Goal: Task Accomplishment & Management: Use online tool/utility

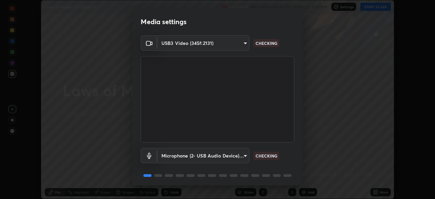
scroll to position [24, 0]
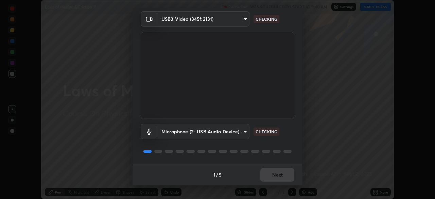
click at [273, 173] on div "1 / 5 Next" at bounding box center [218, 175] width 170 height 22
click at [271, 174] on div "1 / 5 Next" at bounding box center [218, 175] width 170 height 22
click at [270, 177] on div "1 / 5 Next" at bounding box center [218, 175] width 170 height 22
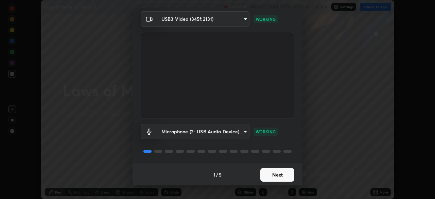
click at [264, 171] on button "Next" at bounding box center [278, 175] width 34 height 14
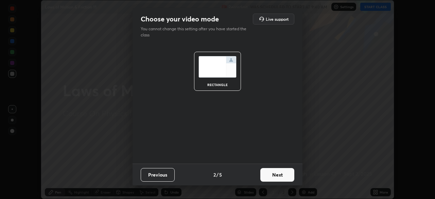
click at [268, 174] on button "Next" at bounding box center [278, 175] width 34 height 14
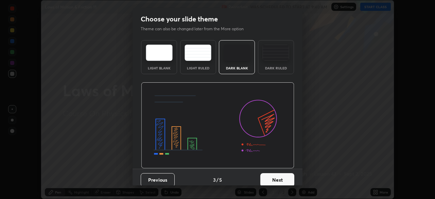
click at [268, 174] on button "Next" at bounding box center [278, 180] width 34 height 14
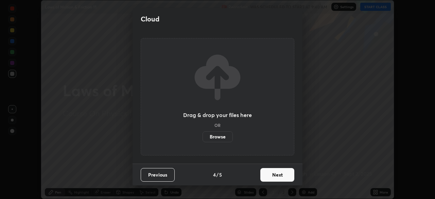
click at [271, 175] on button "Next" at bounding box center [278, 175] width 34 height 14
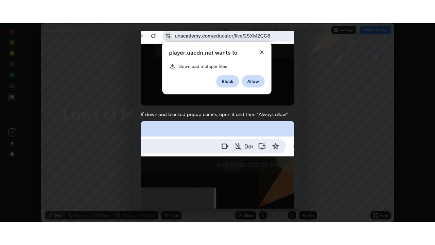
scroll to position [163, 0]
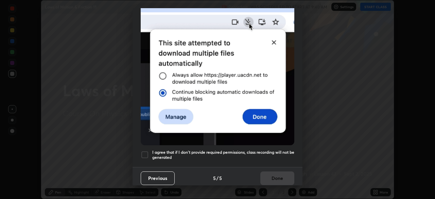
click at [144, 151] on div at bounding box center [145, 155] width 8 height 8
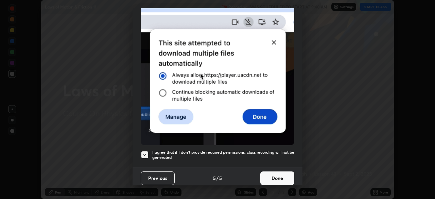
click at [270, 173] on button "Done" at bounding box center [278, 178] width 34 height 14
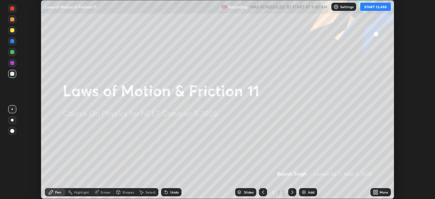
click at [379, 192] on div "More" at bounding box center [381, 192] width 20 height 8
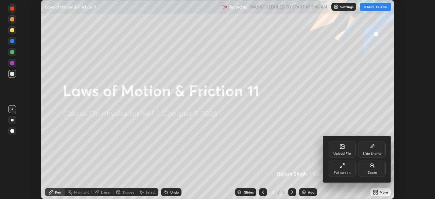
click at [344, 180] on div "Upload File Slide theme Full screen Zoom" at bounding box center [357, 159] width 68 height 46
click at [335, 172] on div "Full screen" at bounding box center [342, 172] width 17 height 3
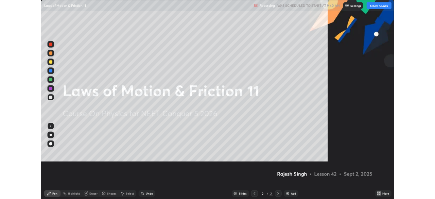
scroll to position [245, 435]
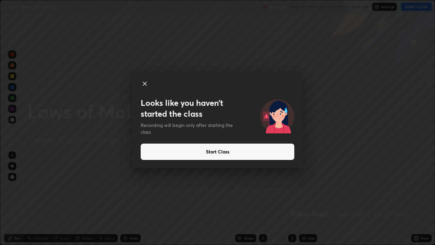
click at [246, 152] on button "Start Class" at bounding box center [218, 152] width 154 height 16
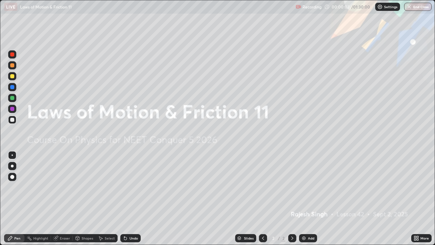
click at [416, 199] on icon at bounding box center [416, 237] width 2 height 2
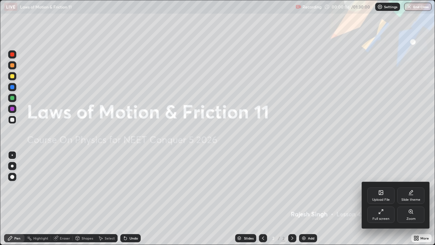
click at [417, 195] on div "Slide theme" at bounding box center [411, 195] width 27 height 16
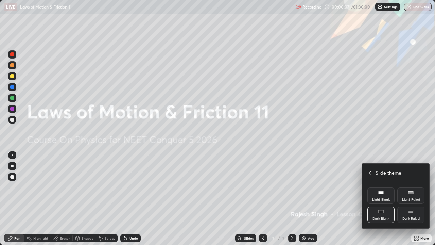
click at [416, 199] on div "Dark Ruled" at bounding box center [411, 214] width 27 height 16
click at [384, 199] on div at bounding box center [217, 122] width 435 height 245
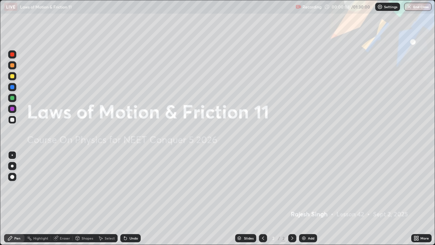
click at [312, 199] on div "Add" at bounding box center [311, 237] width 6 height 3
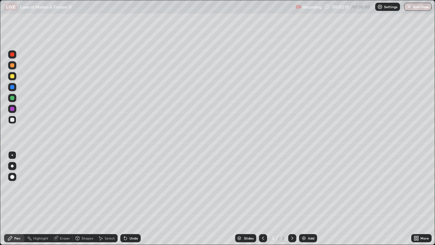
click at [11, 169] on div at bounding box center [12, 166] width 8 height 8
click at [12, 77] on div at bounding box center [12, 76] width 4 height 4
click at [11, 120] on div at bounding box center [12, 120] width 4 height 4
click at [135, 199] on div "Undo" at bounding box center [134, 237] width 9 height 3
click at [292, 199] on icon at bounding box center [292, 237] width 5 height 5
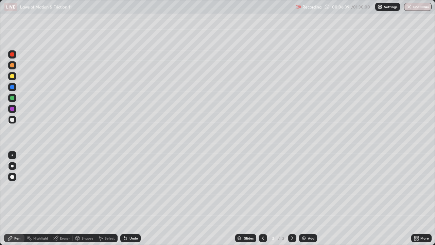
click at [291, 199] on icon at bounding box center [292, 237] width 5 height 5
click at [303, 199] on img at bounding box center [303, 237] width 5 height 5
click at [11, 67] on div at bounding box center [12, 65] width 4 height 4
click at [130, 199] on div "Undo" at bounding box center [130, 238] width 20 height 8
click at [127, 199] on div "Undo" at bounding box center [130, 238] width 20 height 8
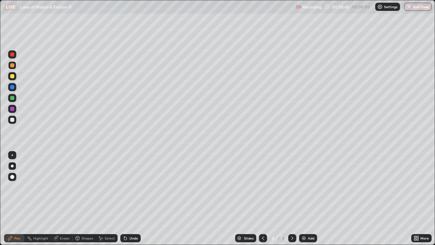
click at [126, 199] on icon at bounding box center [125, 237] width 5 height 5
click at [82, 199] on div "Shapes" at bounding box center [88, 237] width 12 height 3
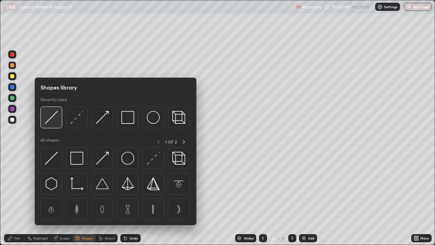
click at [54, 118] on img at bounding box center [51, 117] width 13 height 13
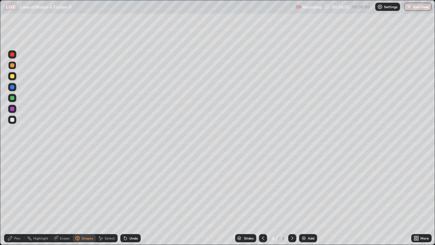
click at [14, 199] on div "Pen" at bounding box center [14, 238] width 20 height 8
click at [63, 199] on div "Eraser" at bounding box center [65, 237] width 10 height 3
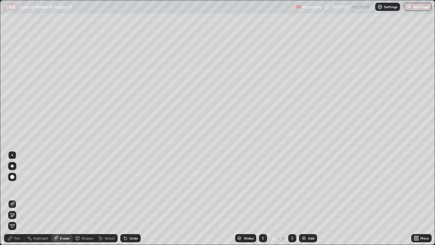
click at [82, 199] on div "Shapes" at bounding box center [88, 237] width 12 height 3
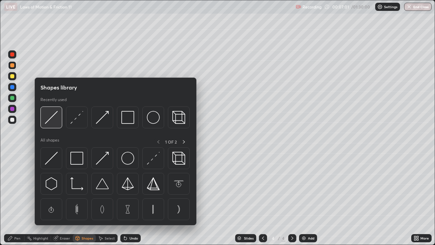
click at [51, 119] on img at bounding box center [51, 117] width 13 height 13
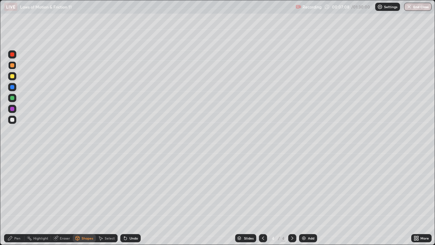
click at [15, 199] on div "Pen" at bounding box center [17, 237] width 6 height 3
click at [12, 76] on div at bounding box center [12, 76] width 4 height 4
click at [128, 199] on div "Undo" at bounding box center [130, 238] width 20 height 8
click at [81, 199] on div "Shapes" at bounding box center [84, 238] width 23 height 8
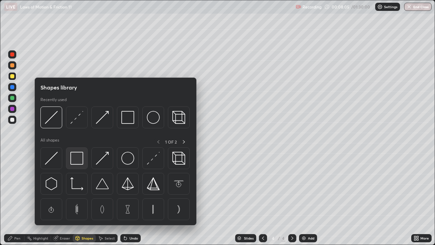
click at [76, 157] on img at bounding box center [76, 158] width 13 height 13
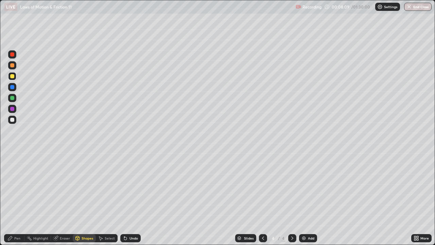
click at [11, 199] on icon at bounding box center [10, 238] width 4 height 4
click at [10, 120] on div at bounding box center [12, 120] width 4 height 4
click at [86, 199] on div "Shapes" at bounding box center [88, 237] width 12 height 3
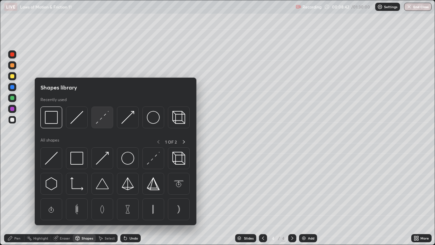
click at [105, 118] on img at bounding box center [102, 117] width 13 height 13
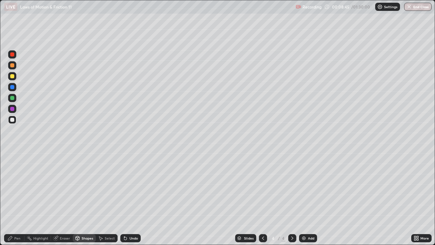
click at [18, 199] on div "Pen" at bounding box center [17, 237] width 6 height 3
click at [14, 98] on div at bounding box center [12, 98] width 4 height 4
click at [12, 120] on div at bounding box center [12, 120] width 4 height 4
click at [292, 199] on icon at bounding box center [292, 237] width 5 height 5
click at [303, 199] on img at bounding box center [303, 237] width 5 height 5
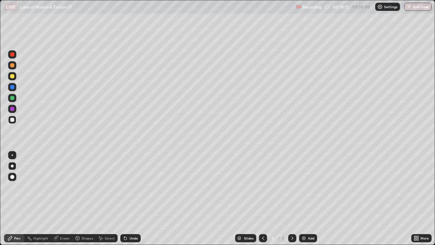
click at [8, 76] on div at bounding box center [12, 76] width 8 height 8
click at [84, 199] on div "Shapes" at bounding box center [88, 237] width 12 height 3
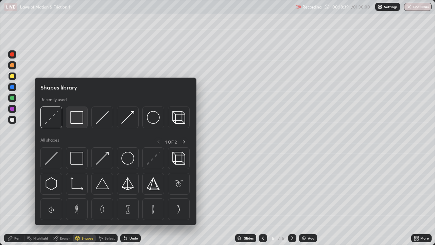
click at [77, 119] on img at bounding box center [76, 117] width 13 height 13
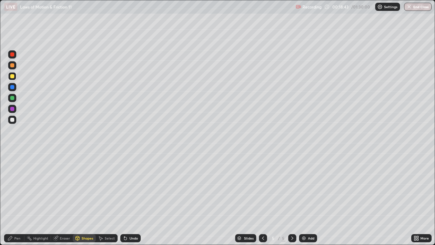
click at [15, 199] on div "Pen" at bounding box center [14, 238] width 20 height 8
click at [85, 199] on div "Shapes" at bounding box center [88, 237] width 12 height 3
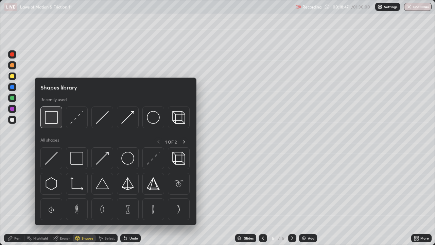
click at [54, 120] on img at bounding box center [51, 117] width 13 height 13
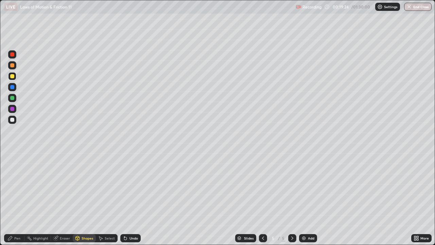
click at [130, 199] on div "Undo" at bounding box center [134, 237] width 9 height 3
click at [18, 199] on div "Pen" at bounding box center [14, 238] width 20 height 8
click at [12, 122] on div at bounding box center [12, 120] width 8 height 8
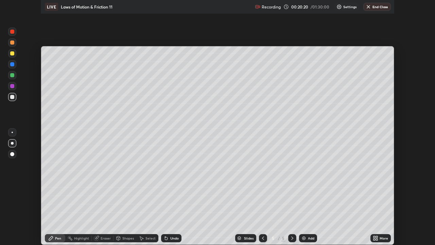
scroll to position [33811, 33575]
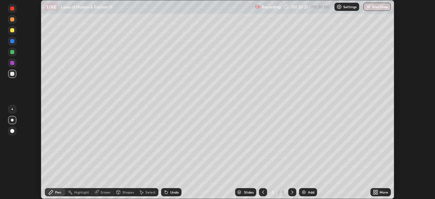
click at [380, 193] on div "More" at bounding box center [384, 191] width 9 height 3
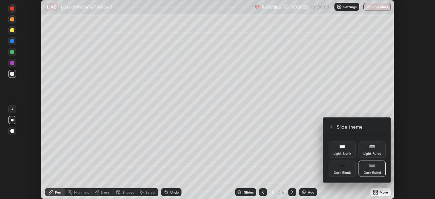
click at [346, 172] on div "Dark Blank" at bounding box center [342, 172] width 17 height 3
click at [377, 173] on div "Dark Ruled" at bounding box center [372, 172] width 17 height 3
click at [332, 128] on icon at bounding box center [331, 126] width 5 height 5
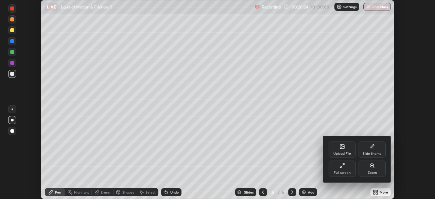
click at [339, 172] on div "Full screen" at bounding box center [342, 172] width 17 height 3
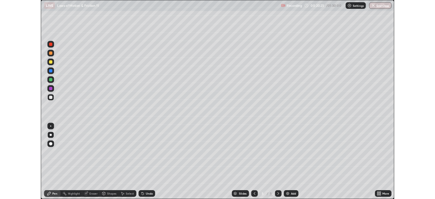
scroll to position [245, 435]
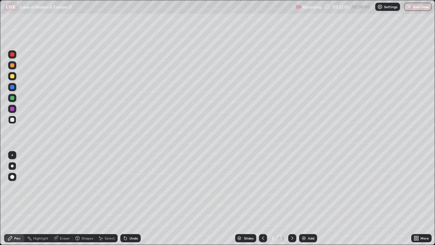
click at [87, 199] on div "Shapes" at bounding box center [88, 237] width 12 height 3
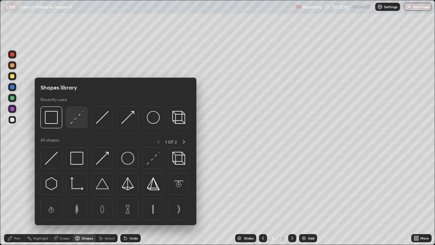
click at [76, 118] on img at bounding box center [76, 117] width 13 height 13
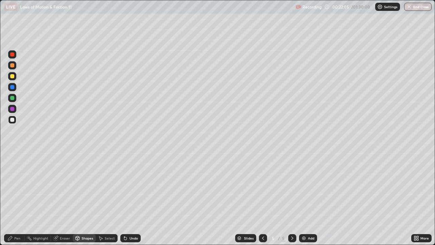
click at [18, 199] on div "Pen" at bounding box center [17, 237] width 6 height 3
click at [291, 199] on icon at bounding box center [292, 237] width 5 height 5
click at [303, 199] on img at bounding box center [303, 237] width 5 height 5
click at [85, 199] on div "Shapes" at bounding box center [88, 237] width 12 height 3
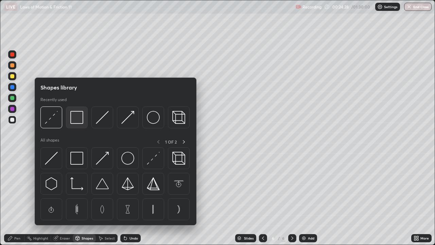
click at [76, 121] on img at bounding box center [76, 117] width 13 height 13
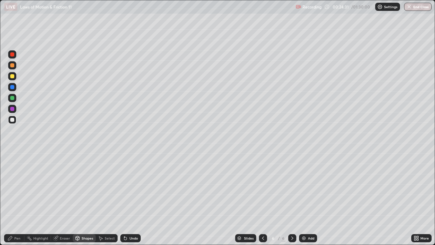
click at [124, 199] on icon at bounding box center [124, 236] width 1 height 1
click at [15, 199] on div "Pen" at bounding box center [17, 237] width 6 height 3
click at [11, 77] on div at bounding box center [12, 76] width 4 height 4
click at [263, 199] on icon at bounding box center [263, 237] width 5 height 5
click at [293, 199] on icon at bounding box center [292, 237] width 5 height 5
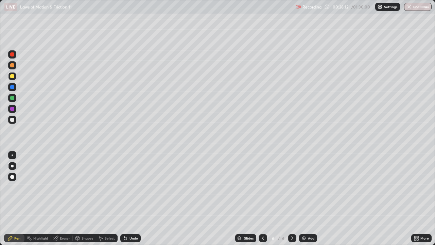
click at [259, 199] on div at bounding box center [263, 238] width 8 height 8
click at [292, 199] on icon at bounding box center [292, 237] width 5 height 5
click at [83, 199] on div "Shapes" at bounding box center [88, 237] width 12 height 3
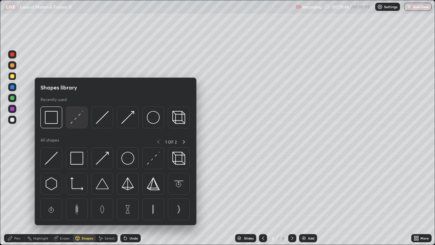
click at [77, 114] on img at bounding box center [76, 117] width 13 height 13
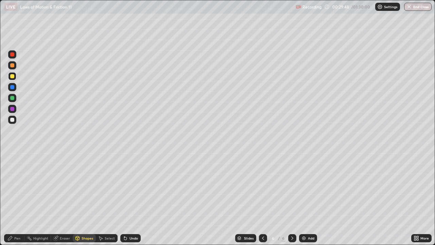
click at [21, 199] on div "Pen" at bounding box center [14, 238] width 20 height 8
click at [11, 120] on div at bounding box center [12, 120] width 4 height 4
click at [88, 199] on div "Shapes" at bounding box center [84, 238] width 23 height 8
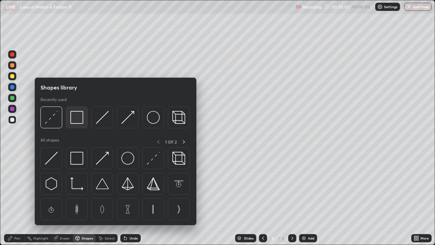
click at [80, 120] on img at bounding box center [76, 117] width 13 height 13
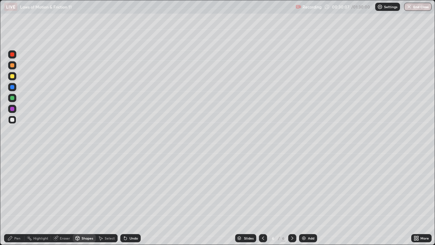
click at [20, 199] on div "Pen" at bounding box center [17, 237] width 6 height 3
click at [134, 199] on div "Undo" at bounding box center [134, 237] width 9 height 3
click at [132, 199] on div "Undo" at bounding box center [130, 238] width 20 height 8
click at [11, 77] on div at bounding box center [12, 76] width 4 height 4
click at [13, 66] on div at bounding box center [12, 65] width 4 height 4
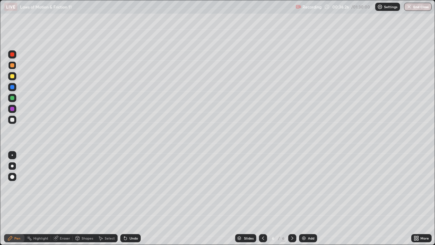
click at [291, 199] on icon at bounding box center [292, 237] width 5 height 5
click at [308, 199] on div "Add" at bounding box center [311, 237] width 6 height 3
click at [12, 76] on div at bounding box center [12, 76] width 4 height 4
click at [84, 199] on div "Shapes" at bounding box center [88, 237] width 12 height 3
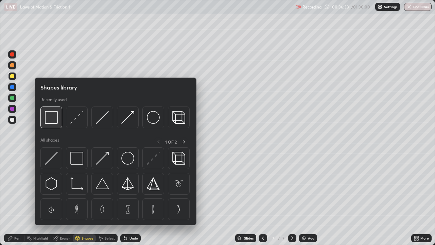
click at [52, 120] on img at bounding box center [51, 117] width 13 height 13
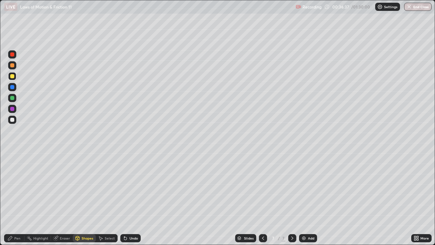
click at [12, 199] on icon at bounding box center [10, 238] width 4 height 4
click at [126, 199] on icon at bounding box center [125, 237] width 5 height 5
click at [8, 121] on div at bounding box center [12, 120] width 8 height 8
click at [13, 87] on div at bounding box center [12, 87] width 4 height 4
click at [124, 199] on div "Undo" at bounding box center [130, 238] width 20 height 8
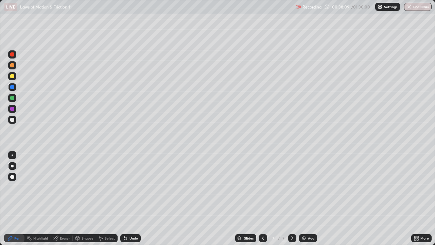
click at [262, 199] on icon at bounding box center [263, 237] width 5 height 5
click at [292, 199] on icon at bounding box center [292, 237] width 5 height 5
click at [291, 199] on icon at bounding box center [292, 237] width 5 height 5
click at [262, 199] on icon at bounding box center [263, 237] width 5 height 5
click at [291, 199] on icon at bounding box center [292, 237] width 2 height 3
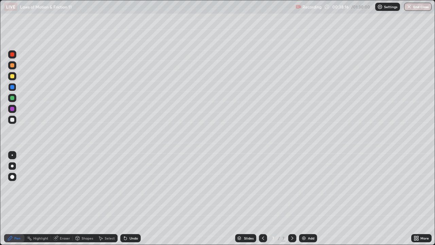
click at [65, 199] on div "Eraser" at bounding box center [65, 237] width 10 height 3
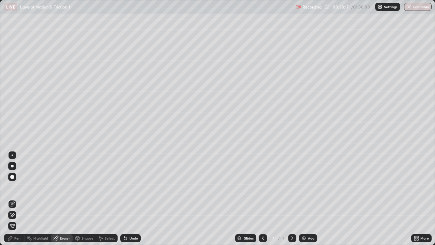
click at [13, 199] on div "Pen" at bounding box center [14, 238] width 20 height 8
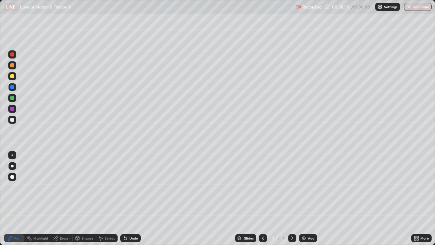
click at [12, 119] on div at bounding box center [12, 120] width 4 height 4
click at [61, 199] on div "Eraser" at bounding box center [65, 237] width 10 height 3
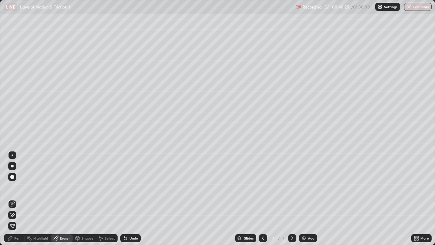
click at [20, 199] on div "Pen" at bounding box center [17, 237] width 6 height 3
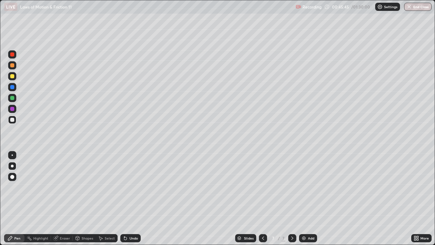
click at [295, 199] on div at bounding box center [292, 238] width 8 height 8
click at [308, 199] on div "Add" at bounding box center [311, 237] width 6 height 3
click at [12, 77] on div at bounding box center [12, 76] width 4 height 4
click at [82, 199] on div "Shapes" at bounding box center [88, 237] width 12 height 3
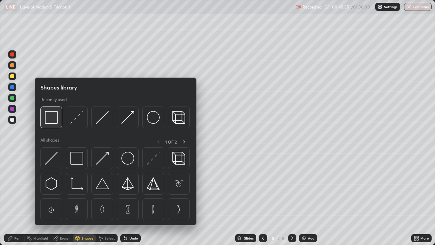
click at [53, 120] on img at bounding box center [51, 117] width 13 height 13
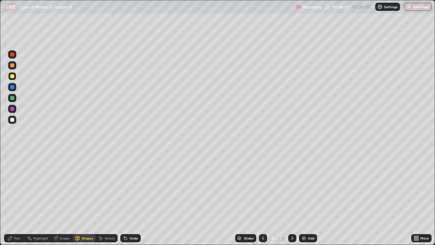
click at [16, 199] on div "Pen" at bounding box center [17, 237] width 6 height 3
click at [124, 199] on icon at bounding box center [125, 238] width 3 height 3
click at [125, 199] on icon at bounding box center [125, 238] width 3 height 3
click at [127, 199] on icon at bounding box center [125, 237] width 5 height 5
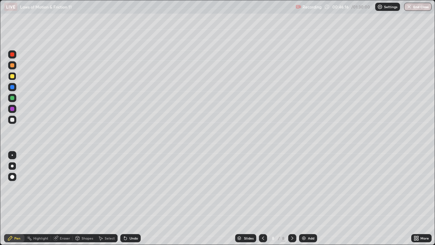
click at [128, 199] on div "Undo" at bounding box center [130, 238] width 20 height 8
click at [12, 98] on div at bounding box center [12, 98] width 4 height 4
click at [9, 117] on div at bounding box center [12, 120] width 8 height 8
click at [13, 75] on div at bounding box center [12, 76] width 4 height 4
click at [85, 199] on div "Shapes" at bounding box center [84, 238] width 23 height 8
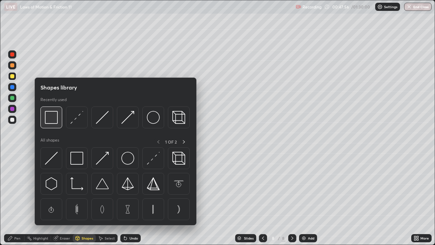
click at [50, 121] on img at bounding box center [51, 117] width 13 height 13
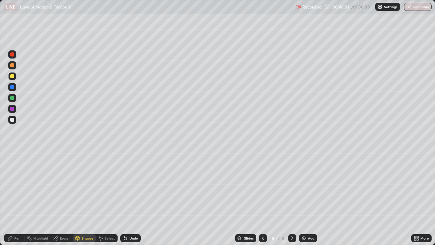
click at [18, 199] on div "Pen" at bounding box center [17, 237] width 6 height 3
click at [12, 122] on div at bounding box center [12, 120] width 8 height 8
click at [308, 199] on div "Add" at bounding box center [311, 237] width 6 height 3
click at [84, 199] on div "Shapes" at bounding box center [88, 237] width 12 height 3
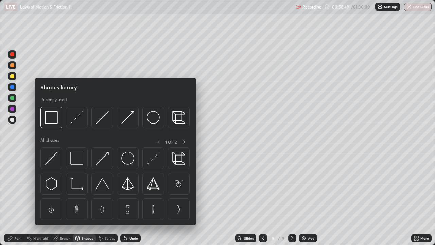
click at [12, 99] on div at bounding box center [12, 98] width 4 height 4
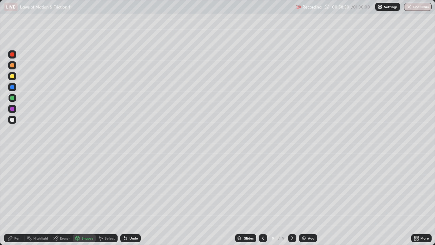
click at [12, 78] on div at bounding box center [12, 76] width 4 height 4
click at [13, 199] on div "Pen" at bounding box center [14, 238] width 20 height 8
click at [84, 199] on div "Shapes" at bounding box center [88, 237] width 12 height 3
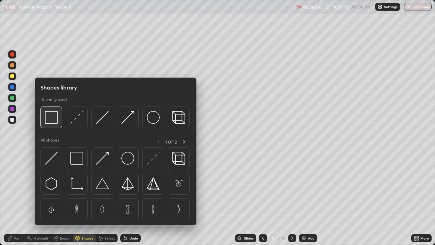
click at [53, 119] on img at bounding box center [51, 117] width 13 height 13
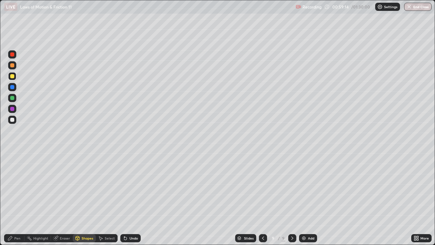
click at [14, 199] on div "Pen" at bounding box center [14, 238] width 20 height 8
click at [11, 99] on div at bounding box center [12, 98] width 4 height 4
click at [126, 199] on icon at bounding box center [125, 237] width 5 height 5
click at [11, 88] on div at bounding box center [12, 87] width 4 height 4
click at [13, 76] on div at bounding box center [12, 76] width 4 height 4
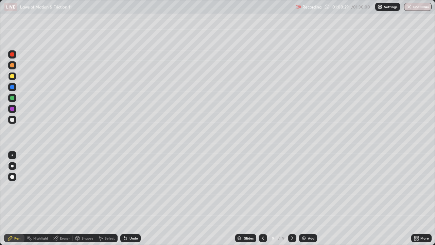
click at [11, 119] on div at bounding box center [12, 120] width 4 height 4
click at [15, 76] on div at bounding box center [12, 76] width 8 height 8
click at [88, 199] on div "Shapes" at bounding box center [88, 237] width 12 height 3
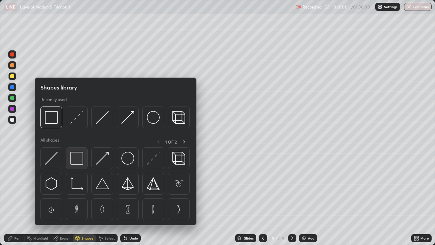
click at [84, 159] on div at bounding box center [77, 158] width 22 height 22
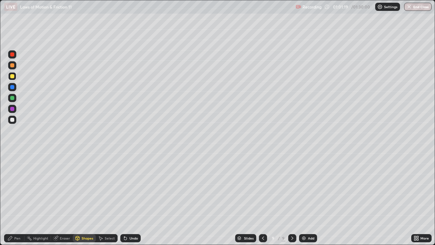
click at [19, 199] on div "Pen" at bounding box center [17, 237] width 6 height 3
click at [84, 199] on div "Shapes" at bounding box center [88, 237] width 12 height 3
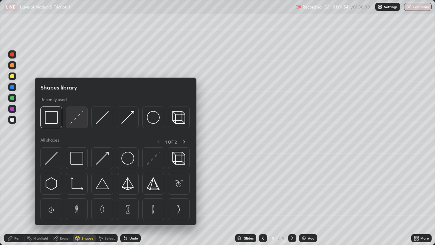
click at [72, 121] on img at bounding box center [76, 117] width 13 height 13
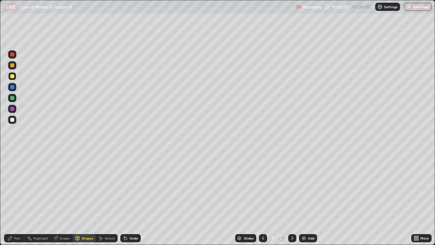
click at [11, 118] on div at bounding box center [12, 120] width 4 height 4
click at [131, 199] on div "Undo" at bounding box center [130, 238] width 20 height 8
click at [17, 199] on div "Pen" at bounding box center [17, 237] width 6 height 3
click at [132, 199] on div "Undo" at bounding box center [134, 237] width 9 height 3
click at [130, 199] on div "Undo" at bounding box center [134, 237] width 9 height 3
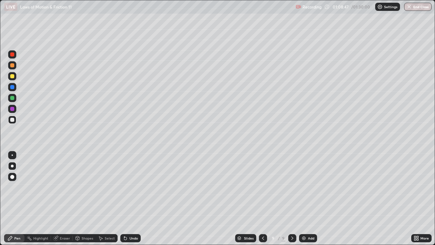
click at [292, 199] on icon at bounding box center [292, 237] width 5 height 5
click at [309, 199] on div "Add" at bounding box center [311, 237] width 6 height 3
click at [12, 78] on div at bounding box center [12, 76] width 4 height 4
click at [86, 199] on div "Shapes" at bounding box center [88, 237] width 12 height 3
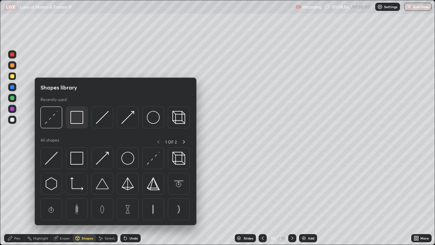
click at [78, 121] on img at bounding box center [76, 117] width 13 height 13
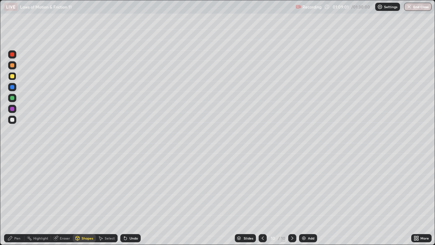
click at [129, 199] on div "Undo" at bounding box center [130, 238] width 20 height 8
click at [11, 199] on icon at bounding box center [9, 237] width 5 height 5
click at [85, 199] on div "Shapes" at bounding box center [88, 237] width 12 height 3
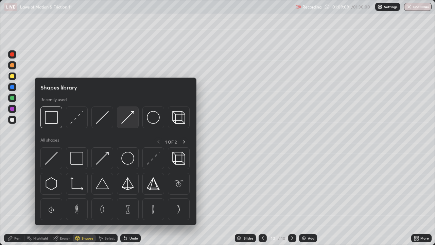
click at [126, 117] on img at bounding box center [127, 117] width 13 height 13
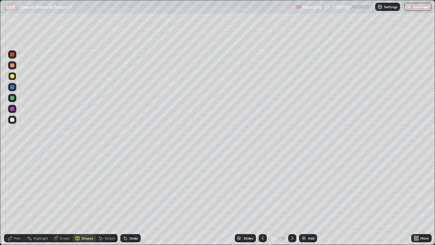
click at [12, 199] on icon at bounding box center [9, 237] width 5 height 5
click at [13, 99] on div at bounding box center [12, 98] width 4 height 4
click at [128, 199] on div "Undo" at bounding box center [130, 238] width 20 height 8
click at [130, 199] on div "Undo" at bounding box center [134, 237] width 9 height 3
click at [131, 199] on div "Undo" at bounding box center [130, 238] width 20 height 8
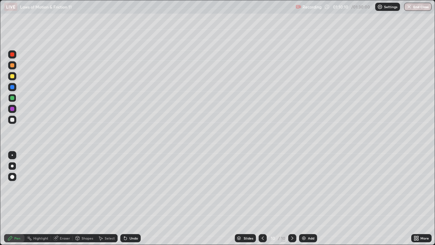
click at [131, 199] on div "Undo" at bounding box center [134, 237] width 9 height 3
click at [83, 199] on div "Shapes" at bounding box center [88, 237] width 12 height 3
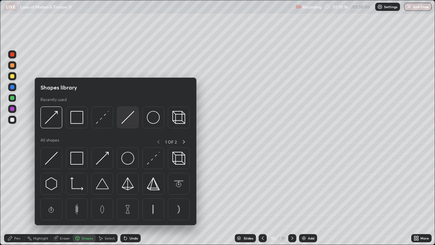
click at [126, 121] on img at bounding box center [127, 117] width 13 height 13
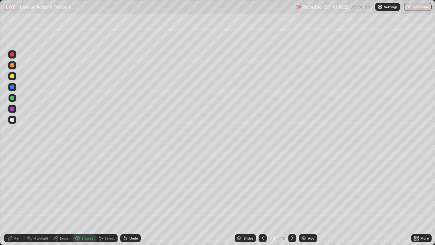
click at [11, 199] on icon at bounding box center [9, 237] width 5 height 5
click at [12, 121] on div at bounding box center [12, 120] width 4 height 4
click at [12, 66] on div at bounding box center [12, 65] width 4 height 4
click at [9, 119] on div at bounding box center [12, 120] width 8 height 8
click at [9, 65] on div at bounding box center [12, 65] width 8 height 8
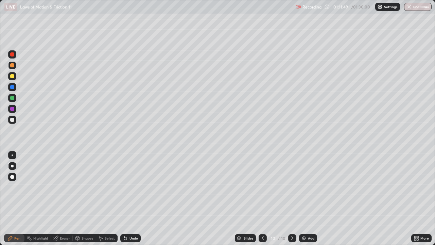
click at [12, 55] on div at bounding box center [12, 54] width 4 height 4
click at [12, 119] on div at bounding box center [12, 120] width 4 height 4
click at [292, 199] on icon at bounding box center [292, 237] width 5 height 5
click at [302, 199] on img at bounding box center [303, 237] width 5 height 5
click at [11, 74] on div at bounding box center [12, 76] width 4 height 4
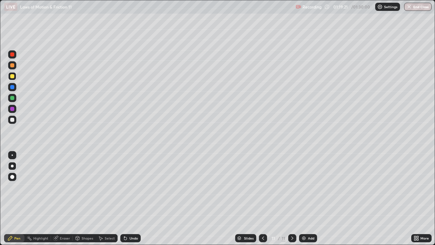
click at [13, 123] on div at bounding box center [12, 120] width 8 height 8
click at [11, 77] on div at bounding box center [12, 76] width 4 height 4
click at [263, 199] on icon at bounding box center [263, 237] width 5 height 5
click at [292, 199] on icon at bounding box center [292, 237] width 5 height 5
click at [126, 199] on icon at bounding box center [125, 238] width 3 height 3
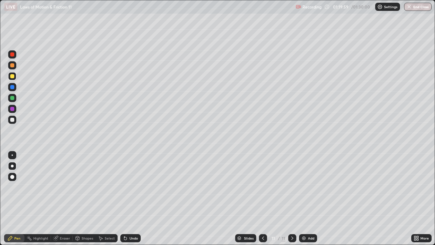
click at [125, 199] on icon at bounding box center [125, 237] width 5 height 5
click at [124, 199] on icon at bounding box center [124, 236] width 1 height 1
click at [83, 199] on div "Shapes" at bounding box center [88, 237] width 12 height 3
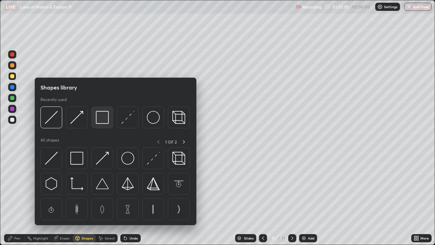
click at [99, 120] on img at bounding box center [102, 117] width 13 height 13
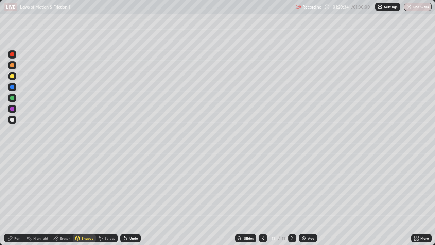
click at [12, 199] on icon at bounding box center [9, 237] width 5 height 5
click at [12, 119] on div at bounding box center [12, 120] width 4 height 4
click at [11, 107] on div at bounding box center [12, 109] width 4 height 4
click at [11, 121] on div at bounding box center [12, 120] width 4 height 4
click at [12, 77] on div at bounding box center [12, 76] width 4 height 4
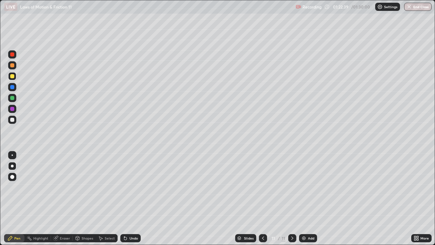
click at [87, 199] on div "Shapes" at bounding box center [88, 237] width 12 height 3
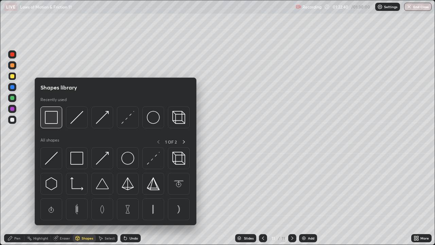
click at [54, 120] on img at bounding box center [51, 117] width 13 height 13
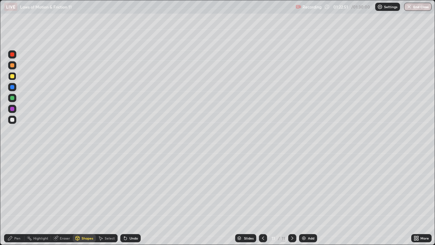
click at [18, 199] on div "Pen" at bounding box center [14, 238] width 20 height 8
click at [10, 120] on div at bounding box center [12, 120] width 8 height 8
click at [82, 199] on div "Shapes" at bounding box center [88, 237] width 12 height 3
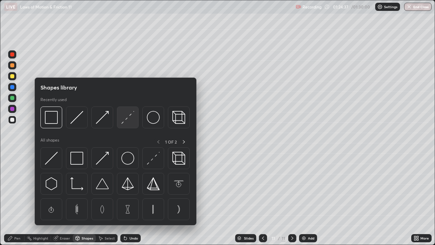
click at [122, 122] on img at bounding box center [127, 117] width 13 height 13
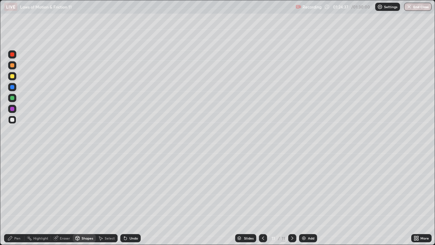
click at [10, 111] on div at bounding box center [12, 109] width 8 height 8
click at [13, 199] on div "Pen" at bounding box center [14, 238] width 20 height 8
click at [14, 66] on div at bounding box center [12, 65] width 4 height 4
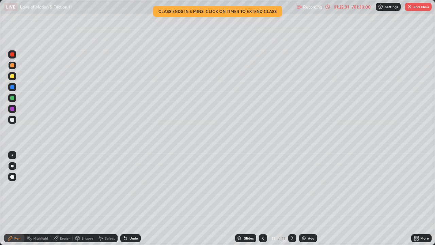
click at [10, 121] on div at bounding box center [12, 120] width 8 height 8
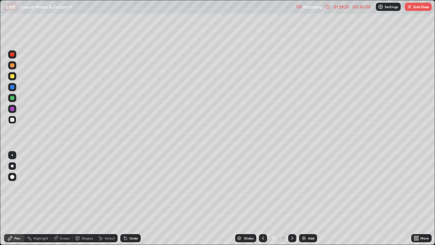
click at [420, 5] on button "End Class" at bounding box center [418, 7] width 27 height 8
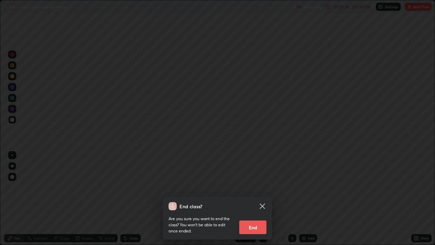
click at [252, 199] on button "End" at bounding box center [252, 227] width 27 height 14
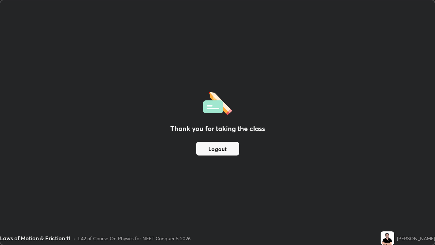
click at [217, 147] on button "Logout" at bounding box center [217, 149] width 43 height 14
click at [406, 187] on div "Thank you for taking the class Logout" at bounding box center [217, 122] width 435 height 244
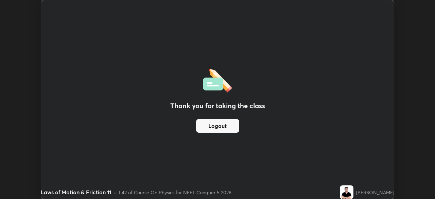
scroll to position [33811, 33575]
